Goal: Task Accomplishment & Management: Manage account settings

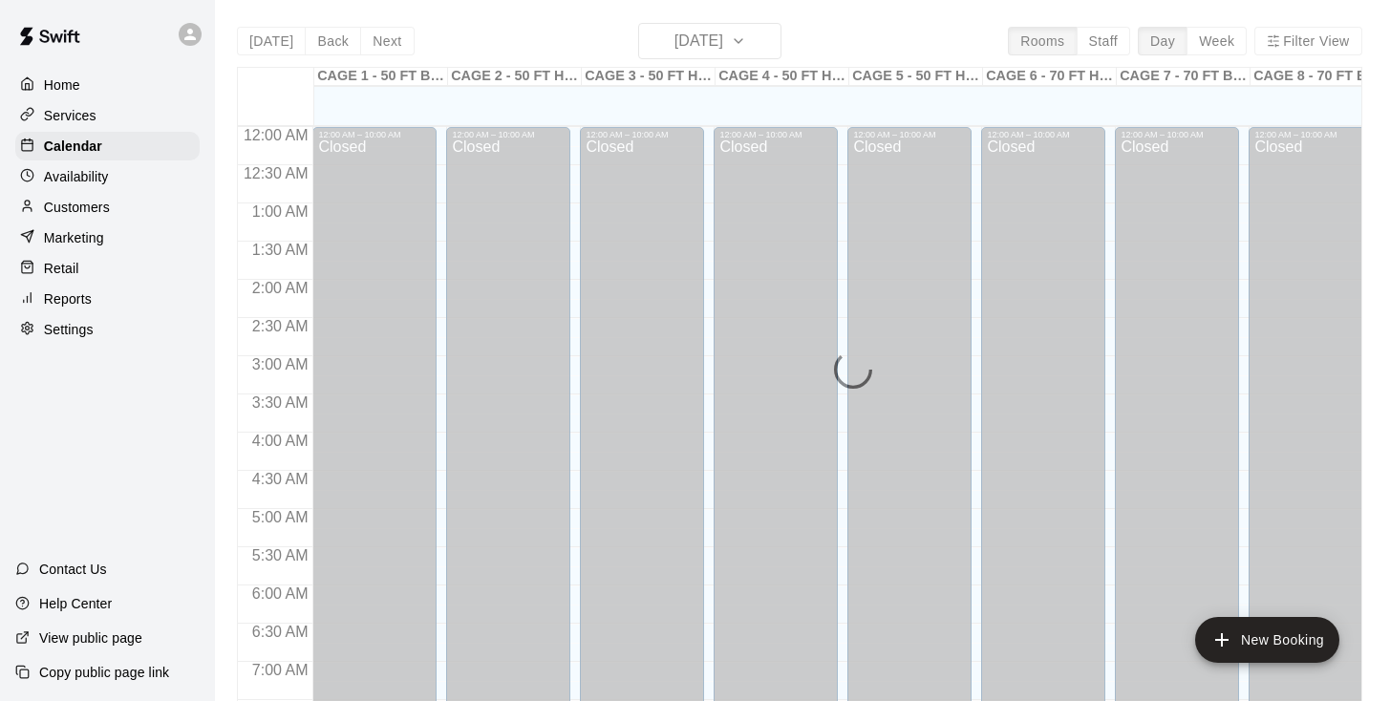
scroll to position [661, 0]
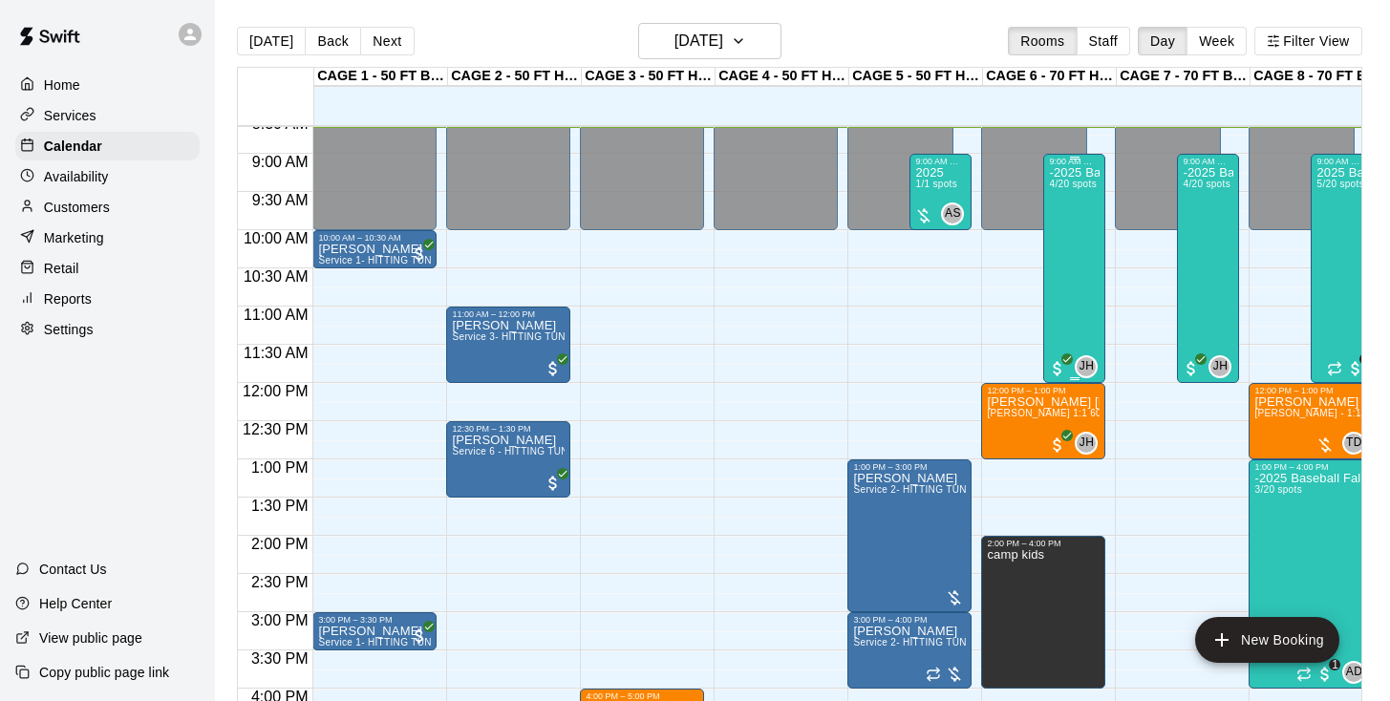
click at [1078, 229] on div "-2025 Baseball Fall Break camp ( half day options ) 9am to 12:00 or 1:00 to 4:0…" at bounding box center [1074, 516] width 51 height 701
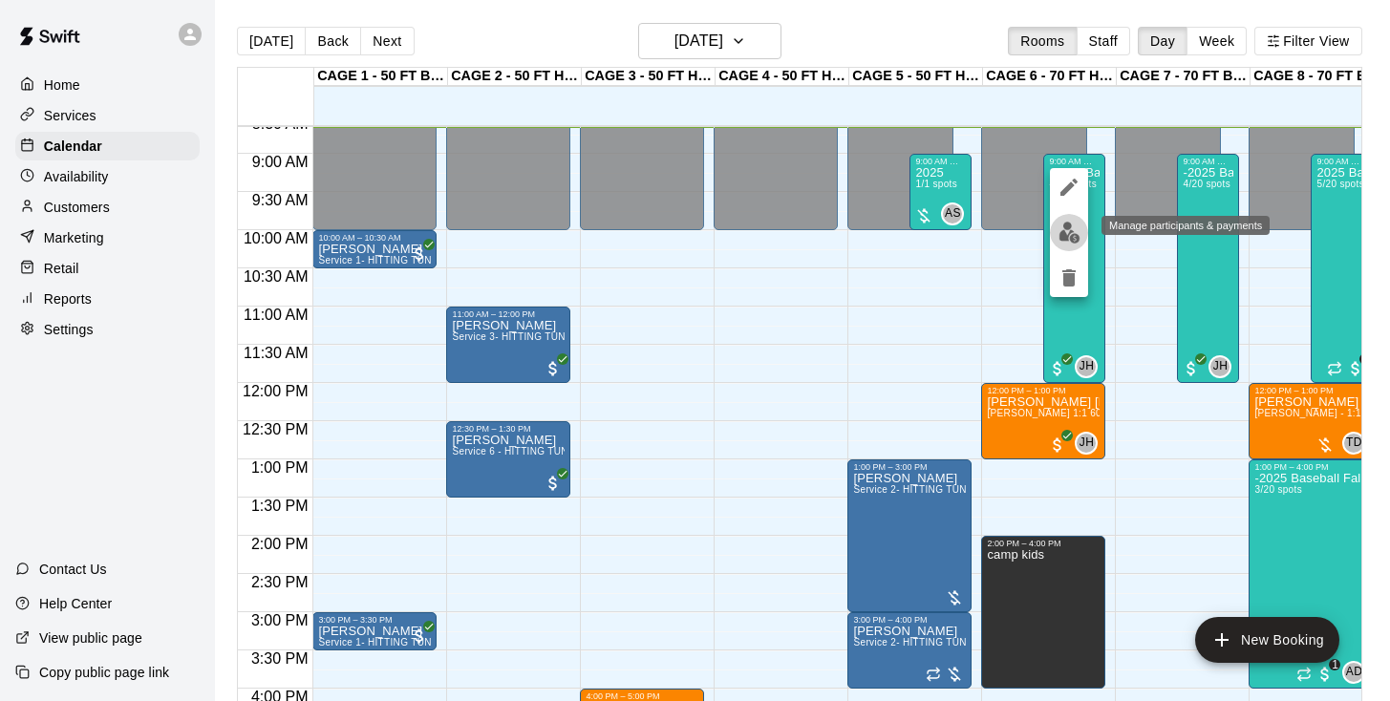
click at [1071, 222] on img "edit" at bounding box center [1069, 233] width 22 height 22
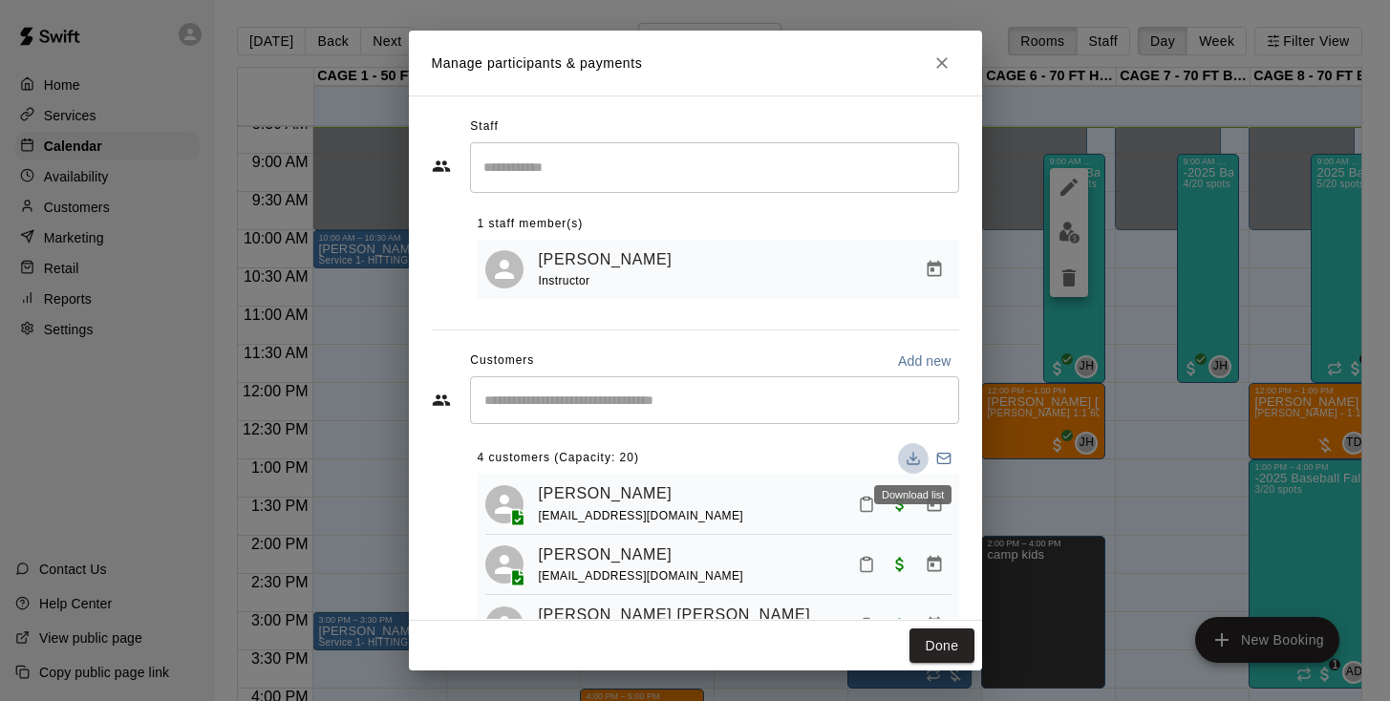
click at [914, 455] on icon "Download list" at bounding box center [912, 458] width 15 height 15
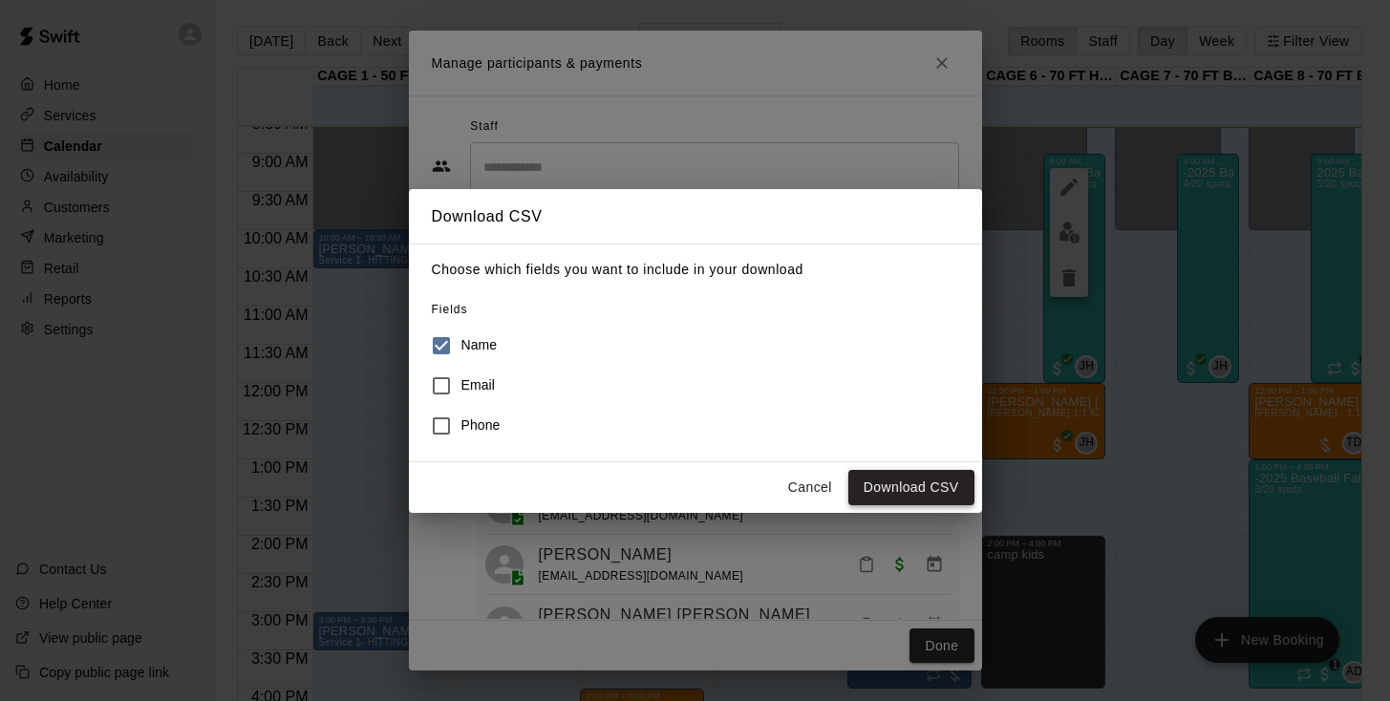
click at [922, 479] on button "Download CSV" at bounding box center [911, 487] width 126 height 35
click at [802, 481] on button "Cancel" at bounding box center [809, 487] width 61 height 35
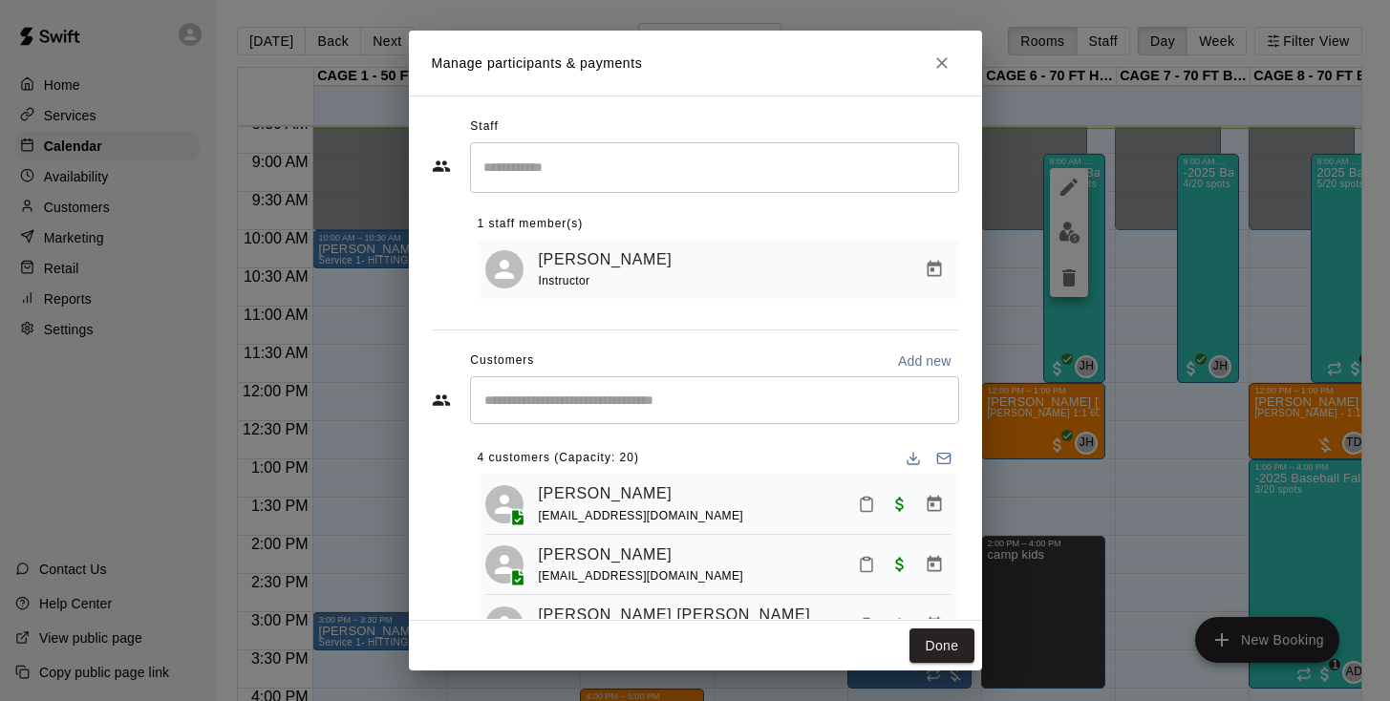
scroll to position [0, 0]
click at [945, 66] on icon "Close" at bounding box center [941, 62] width 19 height 19
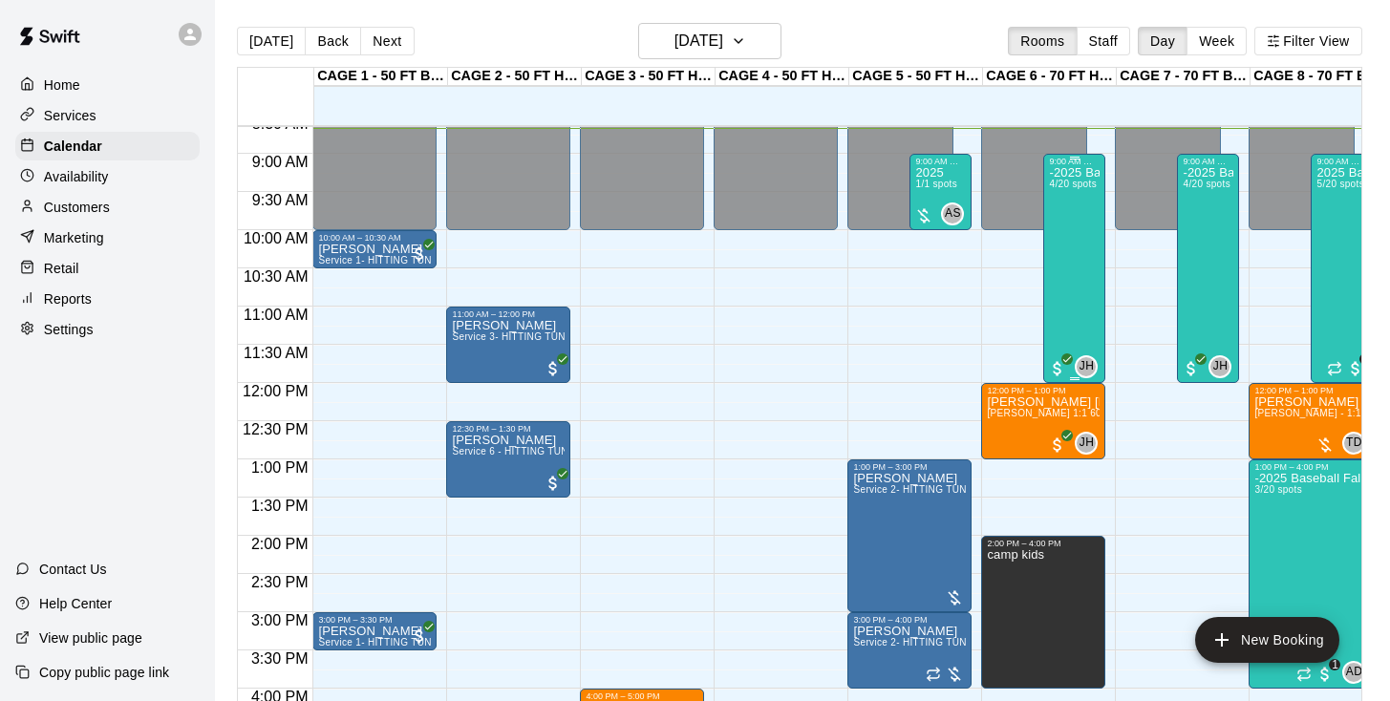
click at [1086, 223] on div "-2025 Baseball Fall Break camp ( half day options ) 9am to 12:00 or 1:00 to 4:0…" at bounding box center [1074, 516] width 51 height 701
click at [1354, 227] on div at bounding box center [695, 350] width 1390 height 701
click at [1354, 227] on div "2025 Baseball Fall Break camp ( Full day options ) 9am to 4:00 (session 2 [DATE…" at bounding box center [1341, 516] width 51 height 701
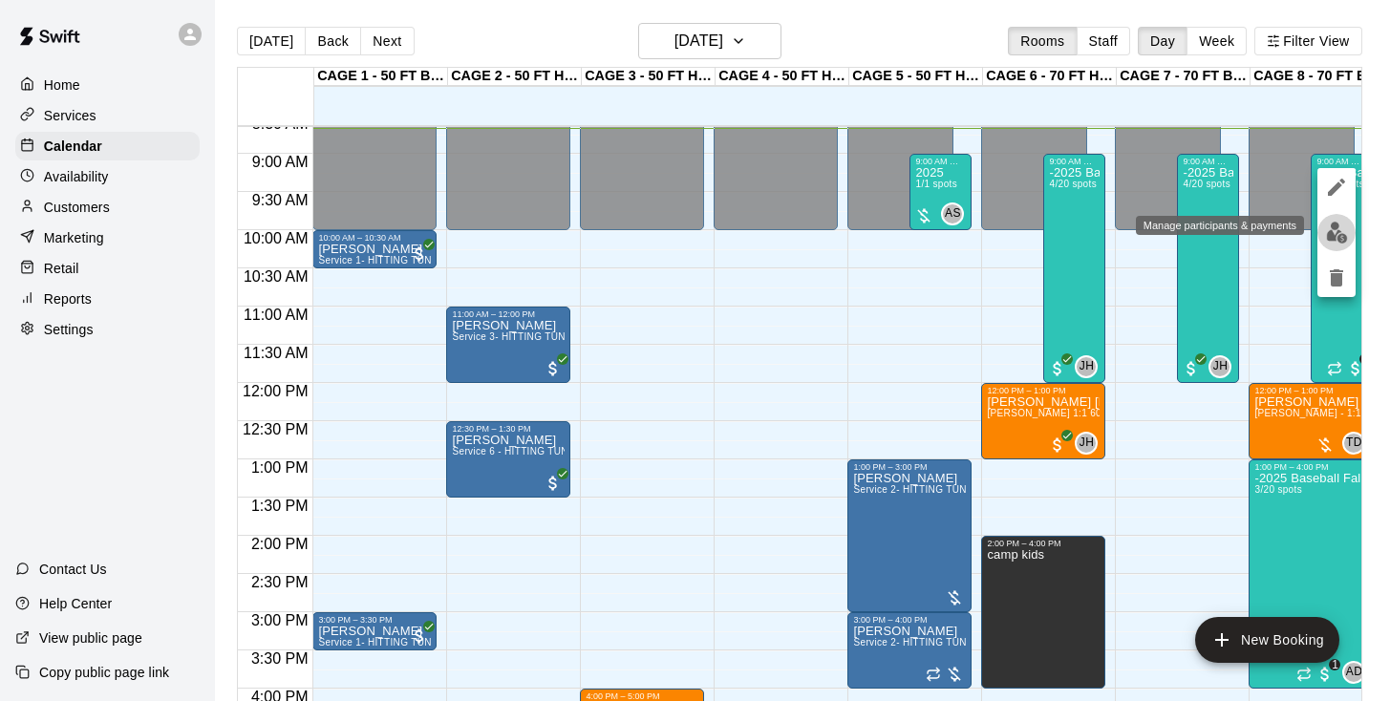
click at [1335, 228] on img "edit" at bounding box center [1337, 233] width 22 height 22
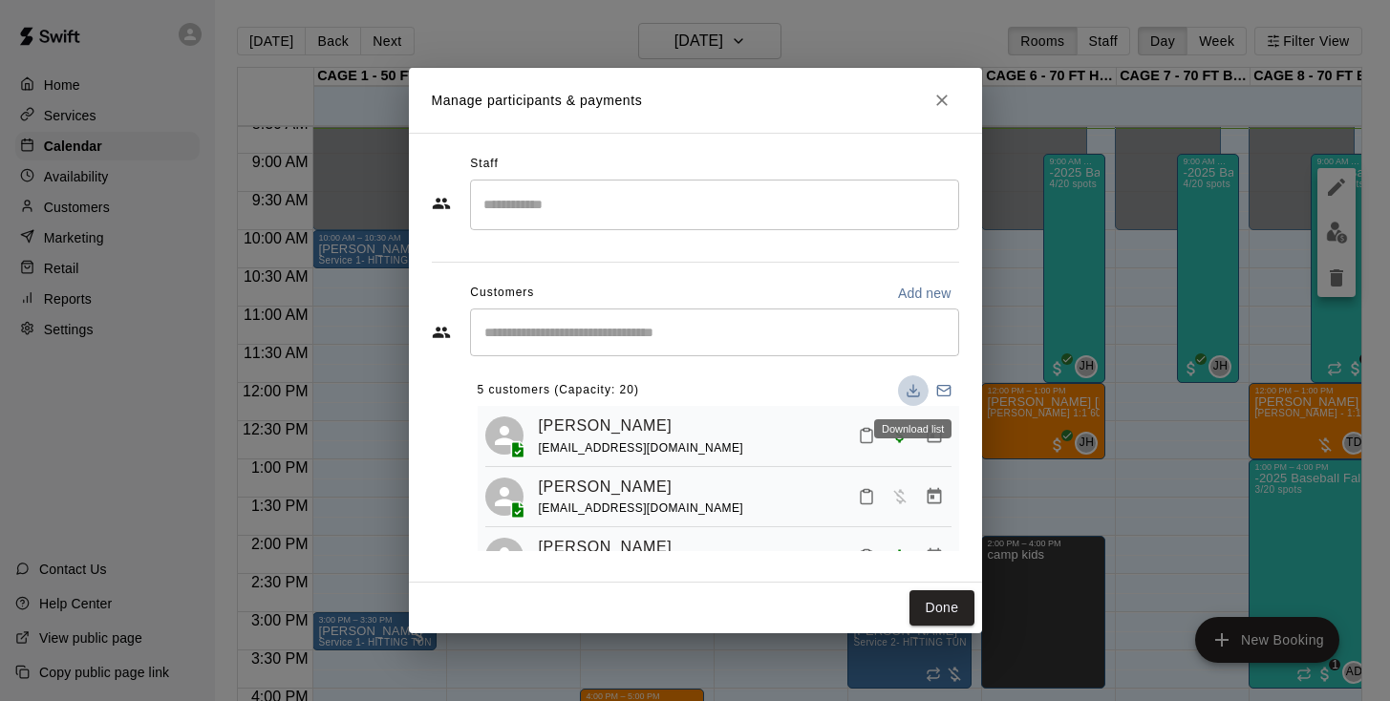
click at [905, 393] on icon "Download list" at bounding box center [912, 390] width 15 height 15
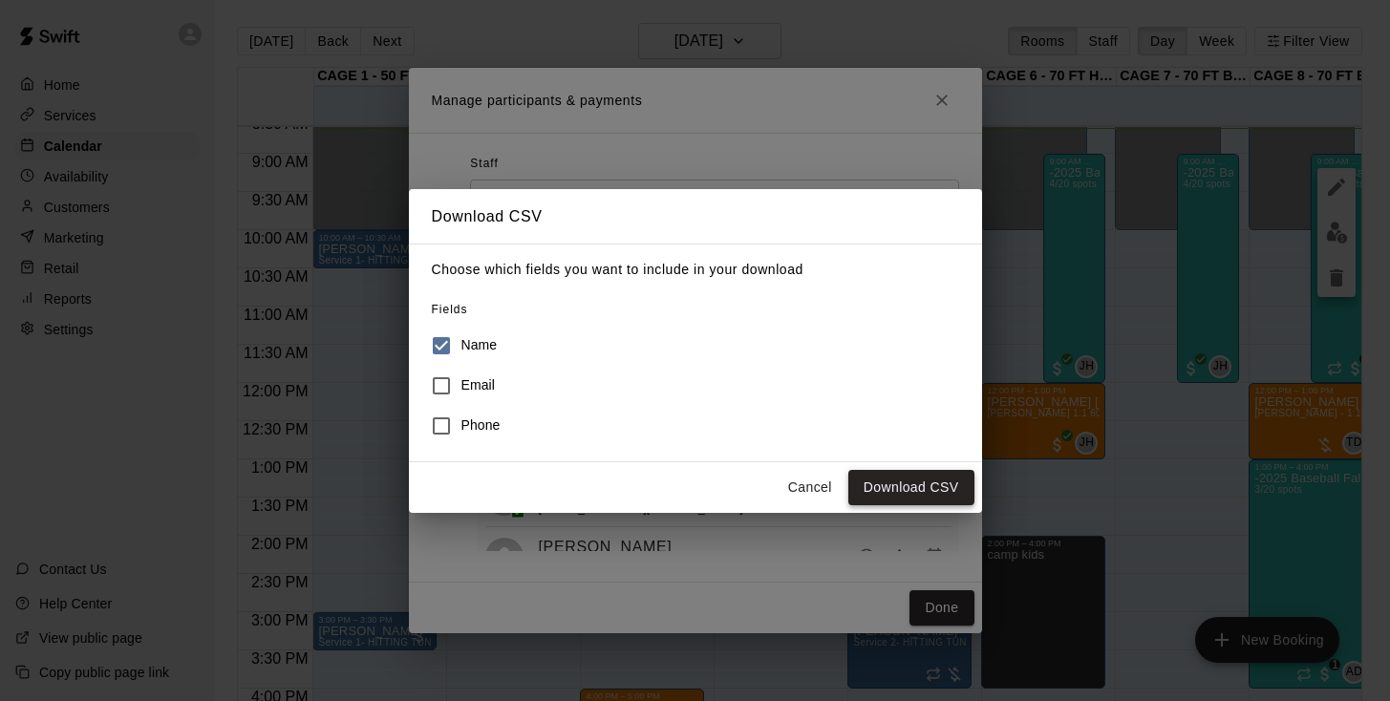
click at [935, 484] on button "Download CSV" at bounding box center [911, 487] width 126 height 35
